Goal: Task Accomplishment & Management: Use online tool/utility

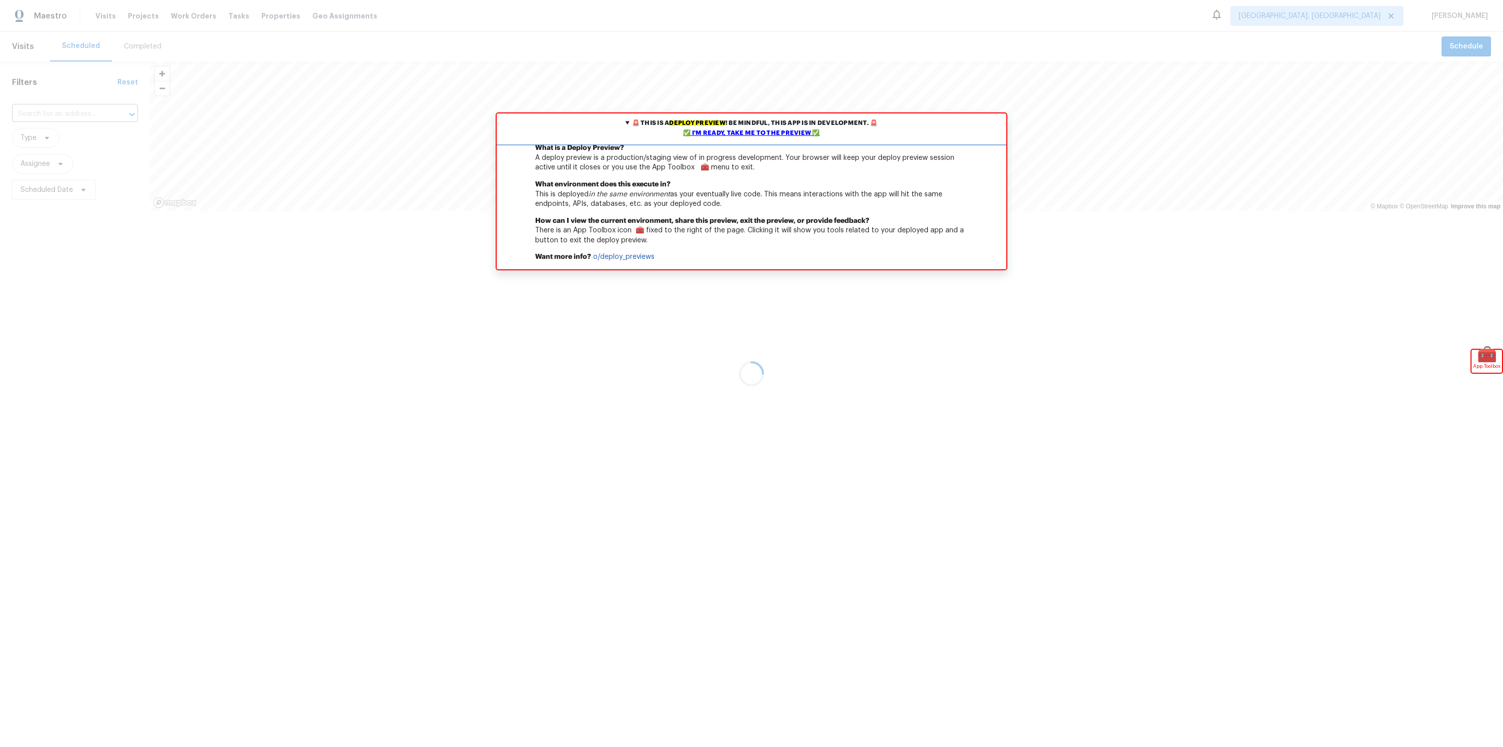
click at [746, 134] on div "✅ I'm ready, take me to the preview ✅" at bounding box center [751, 133] width 505 height 10
click at [740, 134] on div "✅ I'm ready, take me to the preview ✅" at bounding box center [751, 133] width 505 height 10
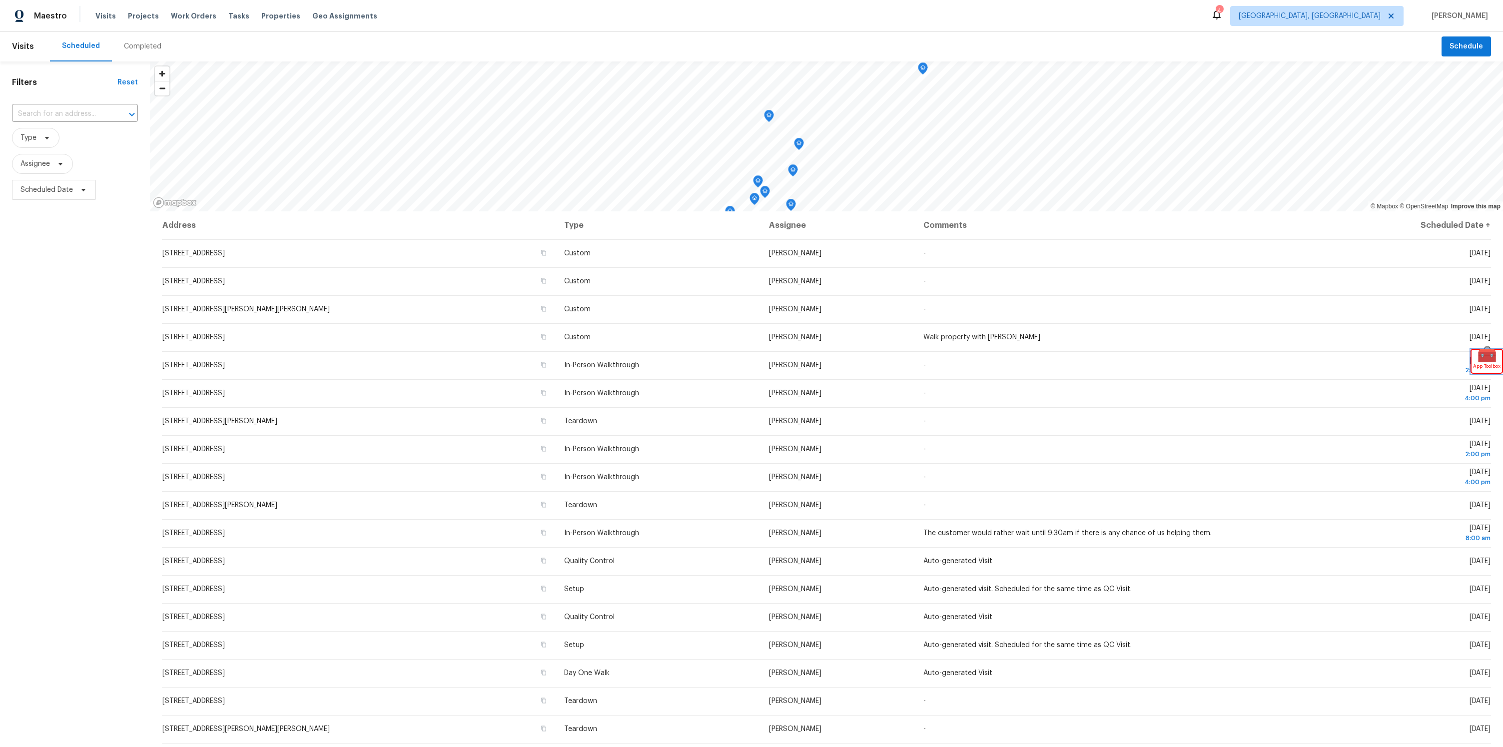
click at [1488, 356] on span "🧰" at bounding box center [1487, 355] width 30 height 10
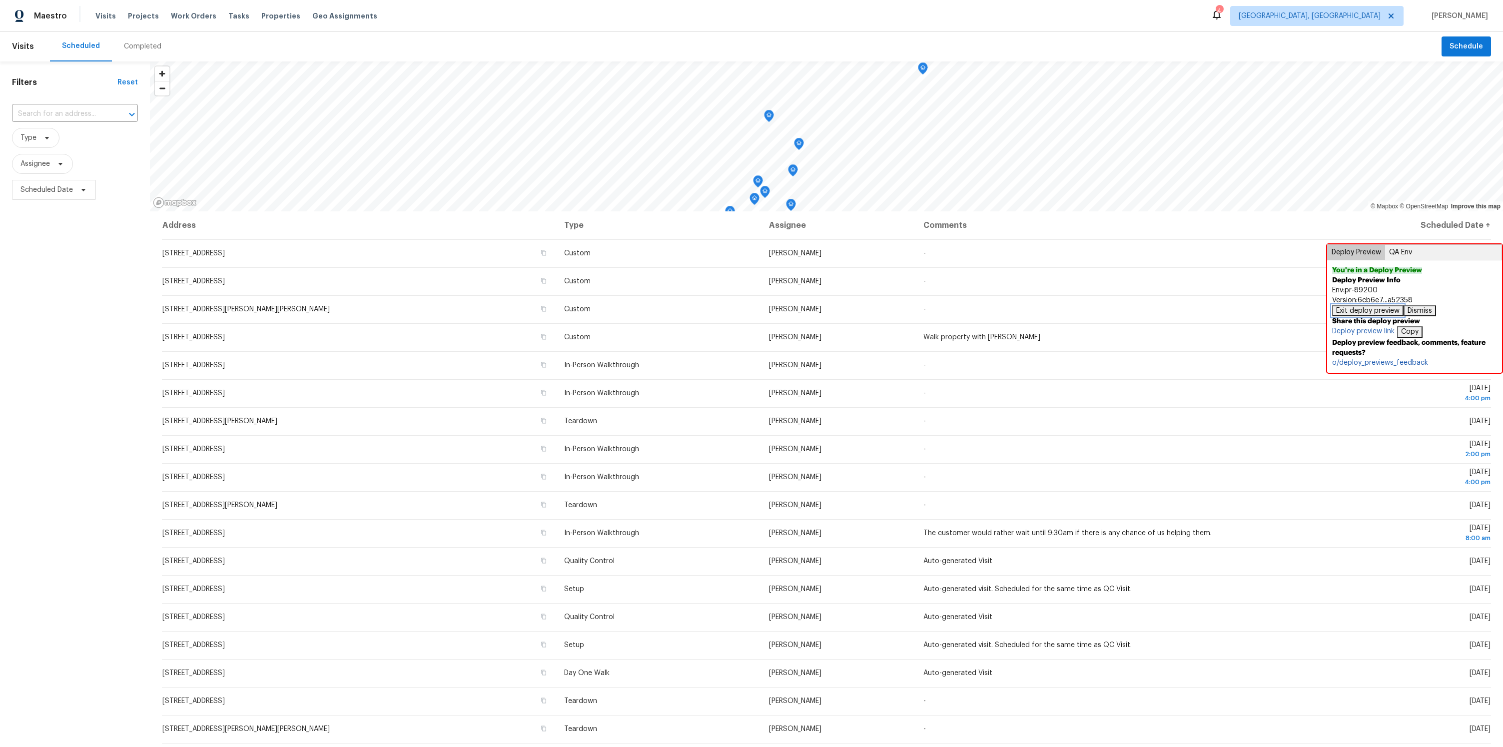
click at [1340, 309] on button "Exit deploy preview" at bounding box center [1367, 310] width 71 height 11
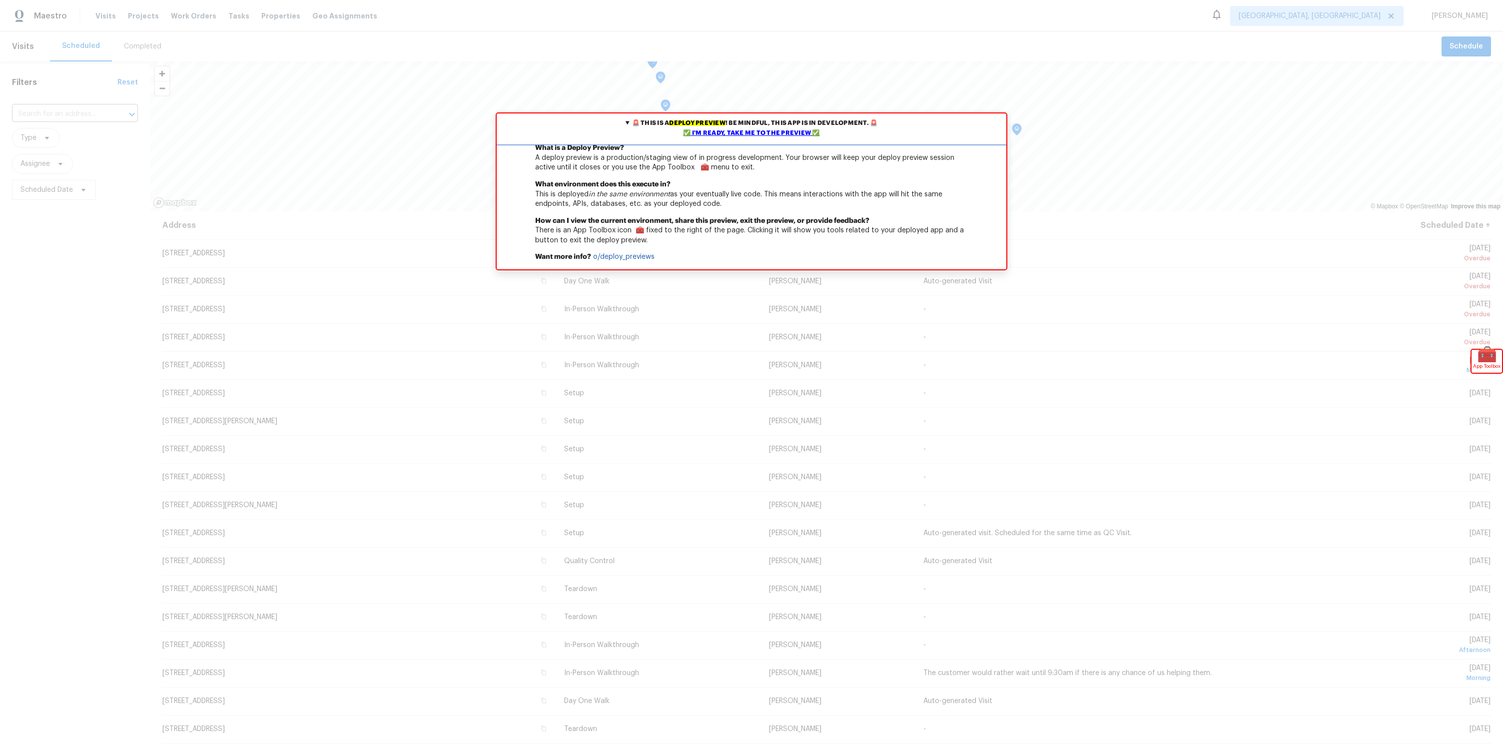
click at [712, 130] on div "✅ I'm ready, take me to the preview ✅" at bounding box center [751, 133] width 505 height 10
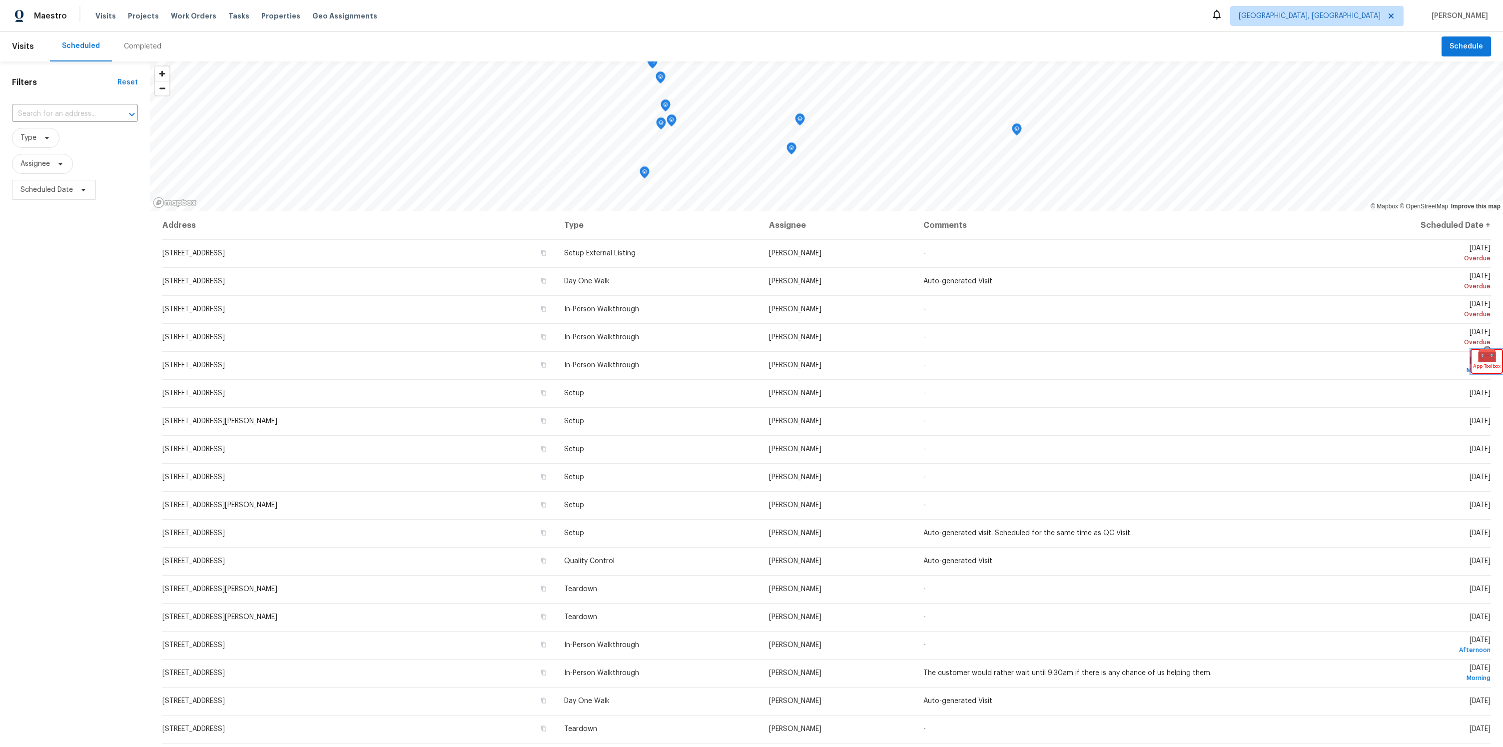
click at [1488, 354] on span "🧰" at bounding box center [1487, 355] width 30 height 10
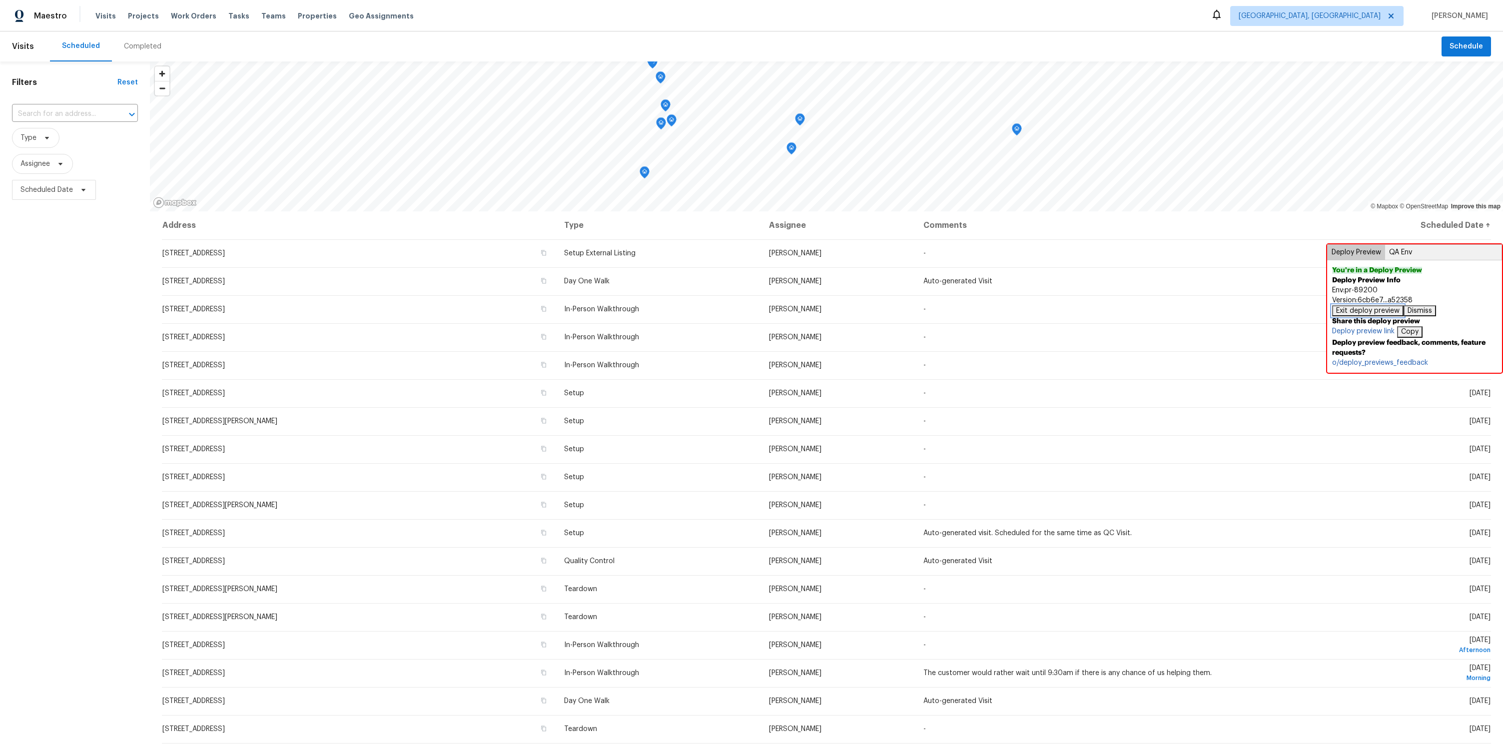
click at [1375, 313] on button "Exit deploy preview" at bounding box center [1367, 310] width 71 height 11
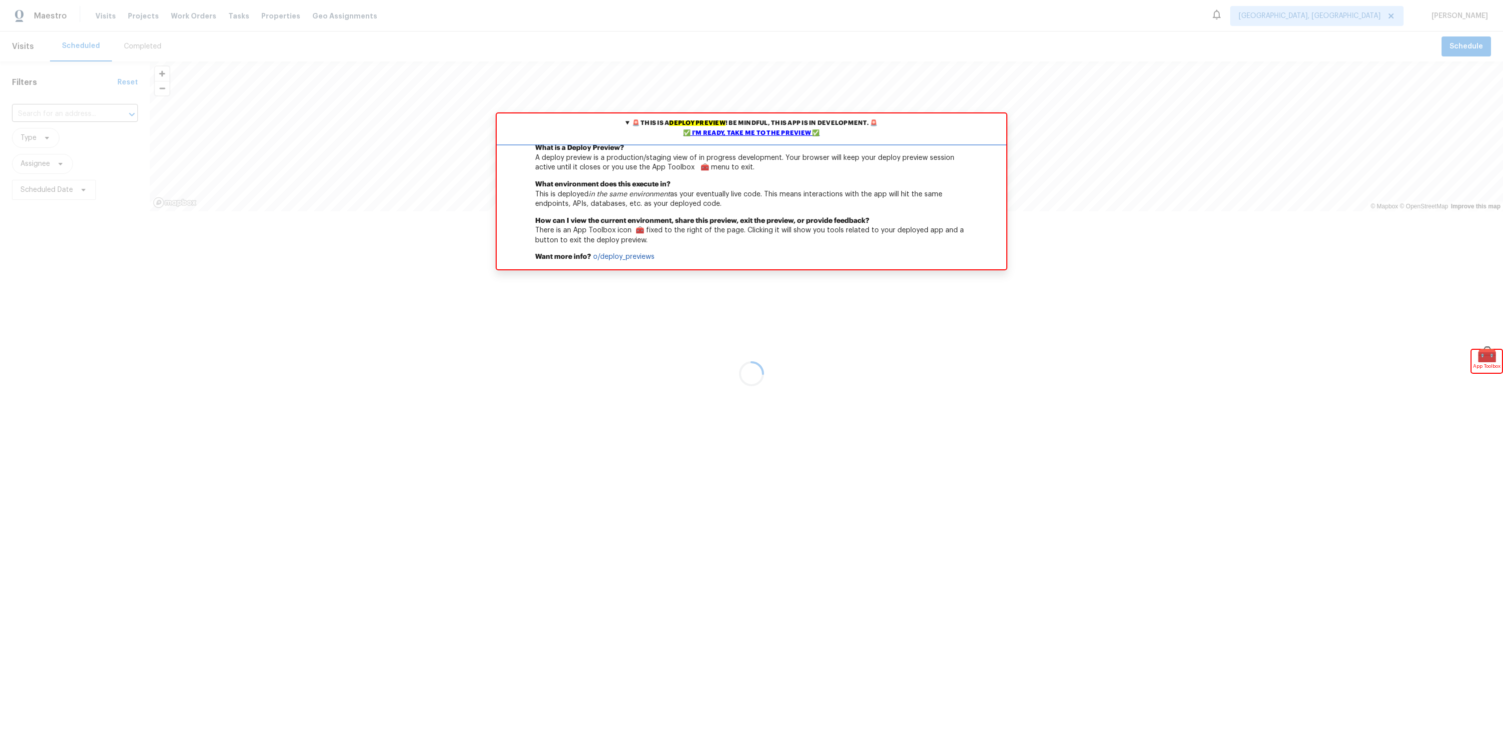
click at [710, 137] on div "✅ I'm ready, take me to the preview ✅" at bounding box center [751, 133] width 505 height 10
